Goal: Transaction & Acquisition: Purchase product/service

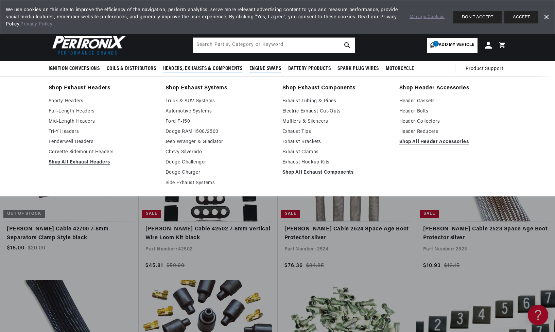
scroll to position [0, 727]
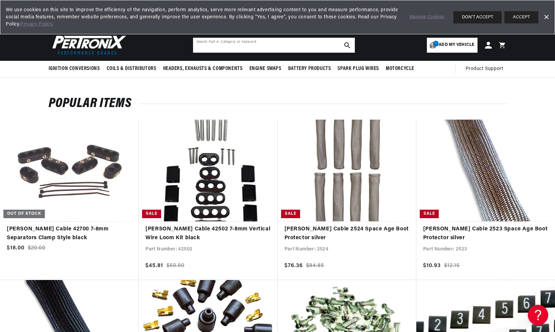
click at [280, 45] on input "text" at bounding box center [274, 45] width 162 height 15
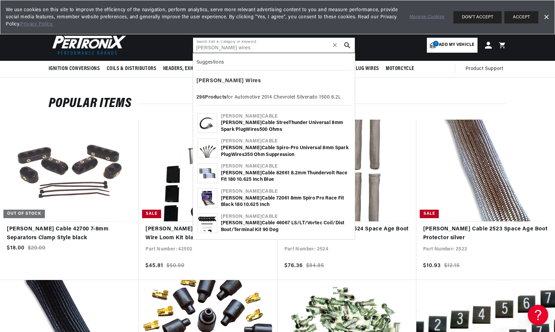
type input "[PERSON_NAME] wires"
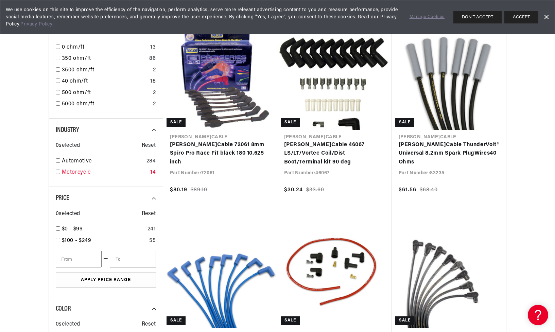
scroll to position [303, 0]
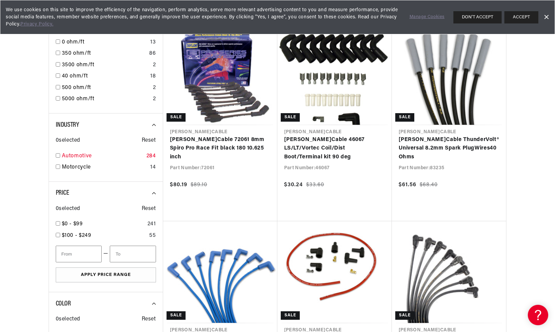
click at [57, 153] on input "checkbox" at bounding box center [58, 155] width 4 height 4
checkbox input "true"
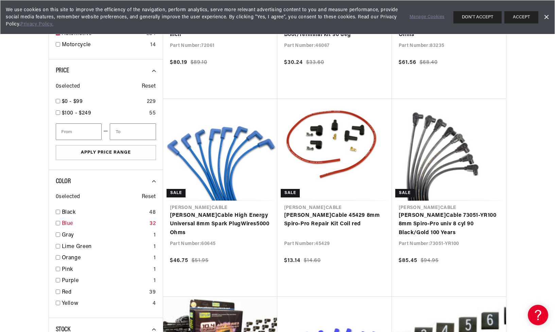
scroll to position [0, 363]
drag, startPoint x: 58, startPoint y: 218, endPoint x: 66, endPoint y: 216, distance: 8.3
click at [58, 221] on input "checkbox" at bounding box center [58, 223] width 4 height 4
checkbox input "true"
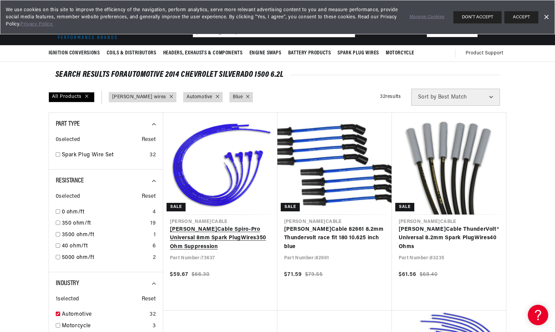
click at [229, 238] on link "Taylor Cable Spiro-Pro Universal 8mm Spark Plug Wires 350 Ohm Suppression" at bounding box center [220, 238] width 101 height 26
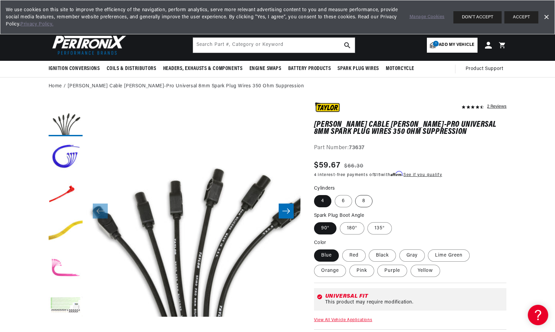
click at [362, 200] on label "8" at bounding box center [363, 201] width 17 height 12
click at [356, 194] on input "8" at bounding box center [356, 194] width 0 height 0
radio input "true"
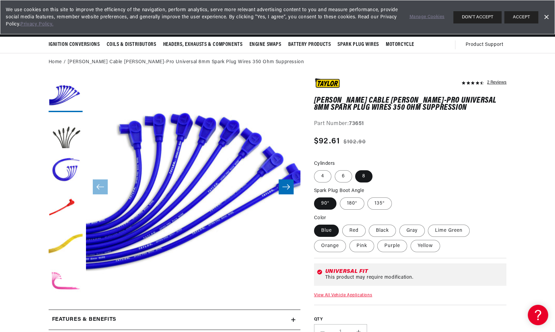
scroll to position [0, 727]
click at [379, 230] on label "Black" at bounding box center [382, 231] width 27 height 12
click at [369, 224] on input "Black" at bounding box center [369, 223] width 0 height 0
radio input "true"
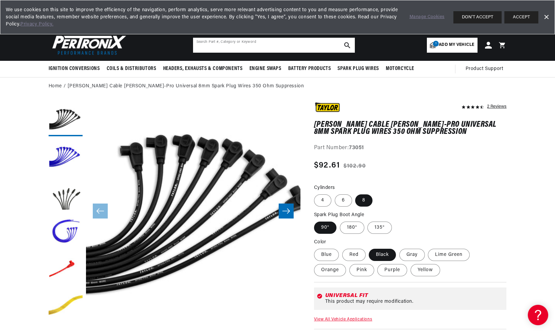
click at [257, 46] on input "text" at bounding box center [274, 45] width 162 height 15
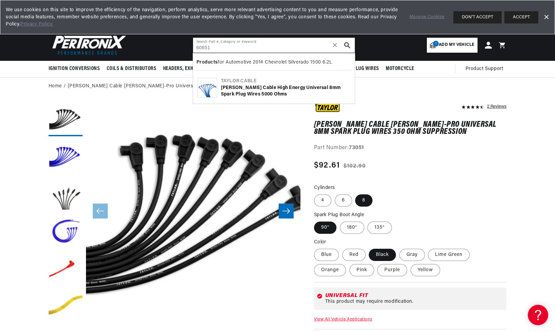
type input "60651"
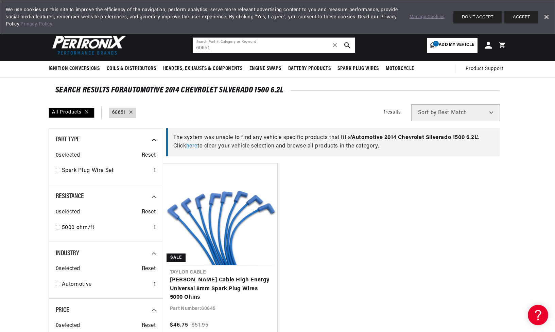
click at [131, 113] on icon at bounding box center [130, 111] width 3 height 3
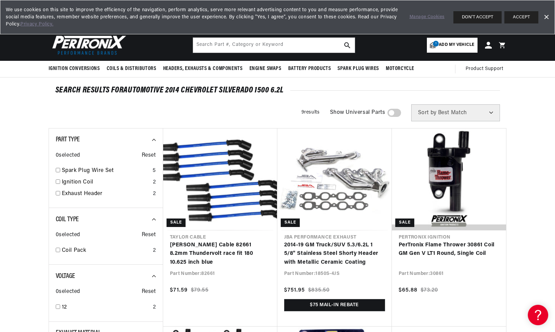
scroll to position [0, 727]
click at [239, 43] on input "text" at bounding box center [274, 45] width 162 height 15
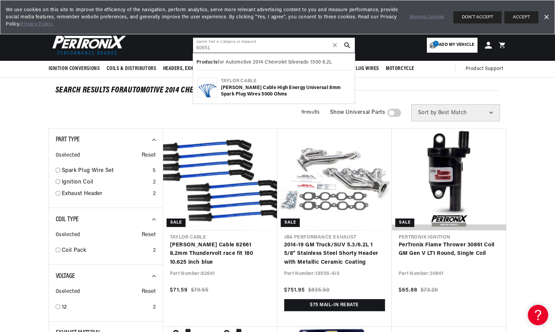
type input "60651"
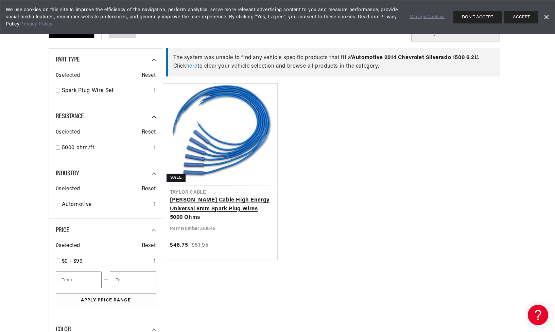
scroll to position [81, 0]
click at [233, 200] on link "[PERSON_NAME] Cable High Energy Universal 8mm Spark Plug Wires 5000 Ohms" at bounding box center [220, 208] width 101 height 26
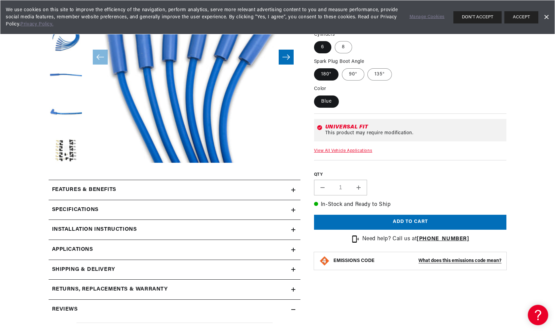
click at [202, 193] on div "Features & Benefits" at bounding box center [170, 190] width 243 height 9
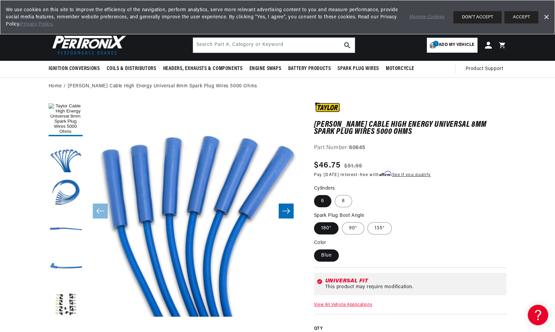
click at [447, 45] on span "Add my vehicle" at bounding box center [456, 45] width 35 height 6
select select "Year"
select select "Make"
select select "Model"
select select "Engine"
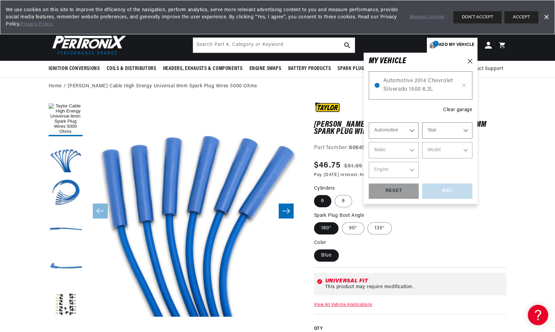
scroll to position [0, 727]
